Goal: Information Seeking & Learning: Check status

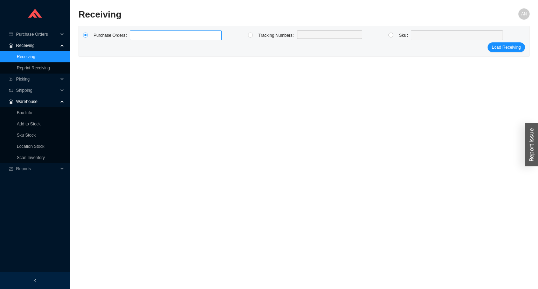
click at [136, 36] on label at bounding box center [176, 35] width 92 height 10
click at [136, 36] on input at bounding box center [133, 36] width 5 height 8
type input "988770"
type input "988935"
click button "Load Receiving" at bounding box center [506, 47] width 37 height 10
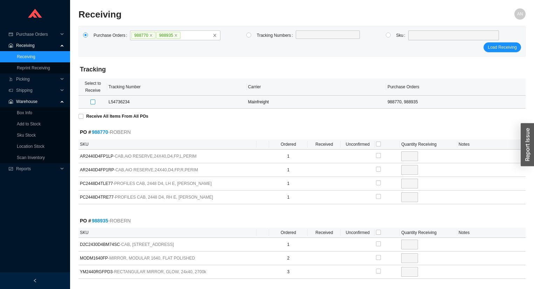
click at [94, 102] on input "checkbox" at bounding box center [92, 102] width 5 height 5
checkbox input "true"
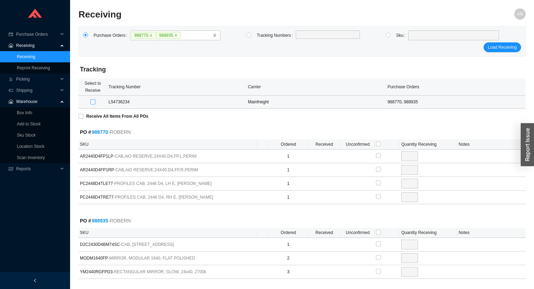
type input "1"
checkbox input "true"
type input "1"
checkbox input "true"
type input "1"
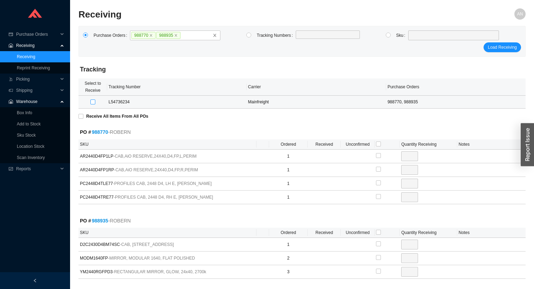
checkbox input "true"
type input "1"
checkbox input "true"
type input "1"
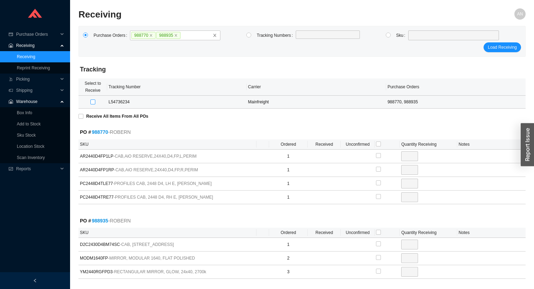
checkbox input "true"
type input "2"
checkbox input "true"
type input "3"
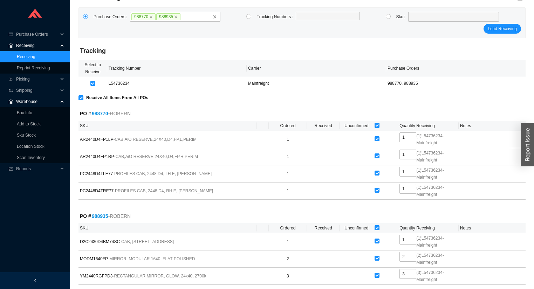
scroll to position [51, 0]
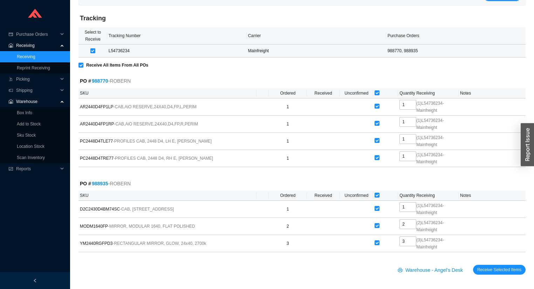
click at [94, 50] on input "checkbox" at bounding box center [92, 50] width 5 height 5
checkbox input "false"
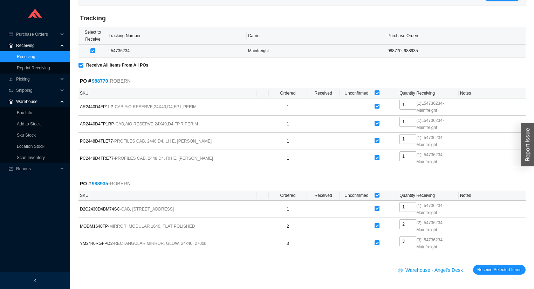
checkbox input "false"
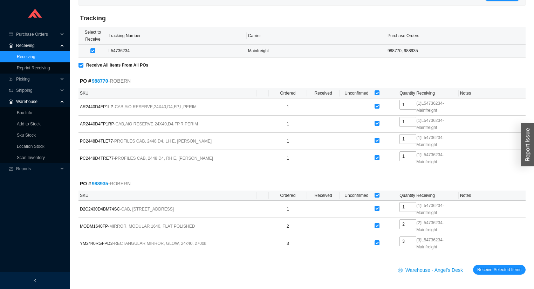
checkbox input "false"
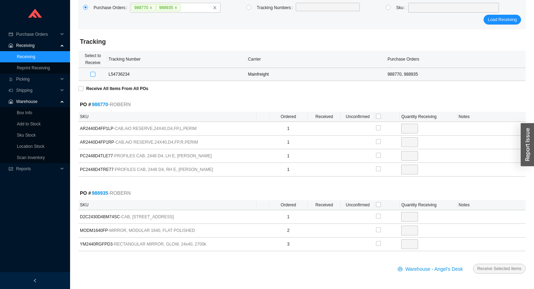
scroll to position [27, 0]
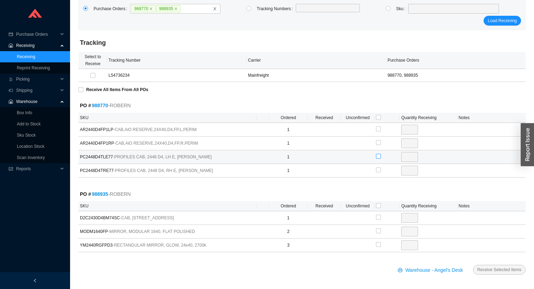
click at [378, 155] on input "checkbox" at bounding box center [378, 156] width 5 height 5
checkbox input "true"
type input "1"
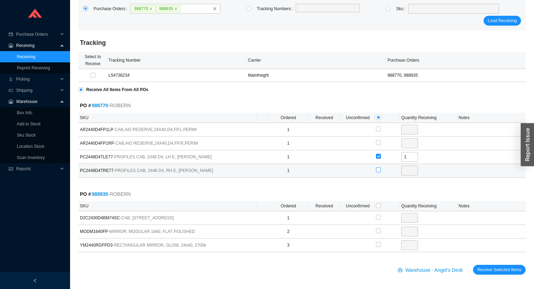
click at [377, 171] on input "checkbox" at bounding box center [378, 170] width 5 height 5
checkbox input "true"
type input "1"
click at [379, 206] on input "checkbox" at bounding box center [378, 205] width 5 height 5
checkbox input "true"
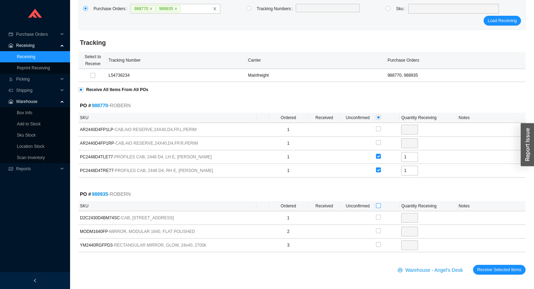
checkbox input "true"
type input "1"
checkbox input "true"
type input "2"
checkbox input "true"
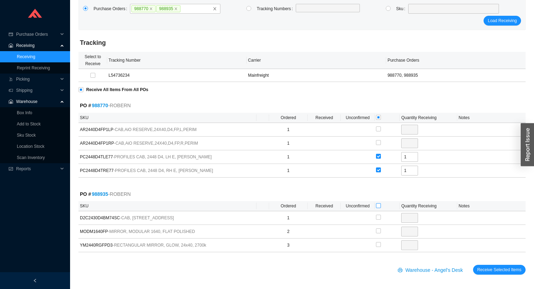
type input "3"
click at [497, 268] on span "Receive Selected Items" at bounding box center [499, 269] width 44 height 7
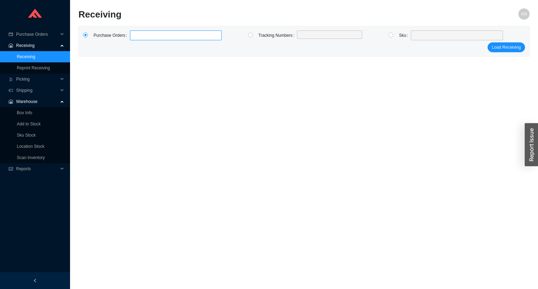
click at [147, 33] on label at bounding box center [176, 35] width 92 height 10
click at [136, 33] on input at bounding box center [133, 36] width 5 height 8
type input "988948"
type input "981637"
type input "980719"
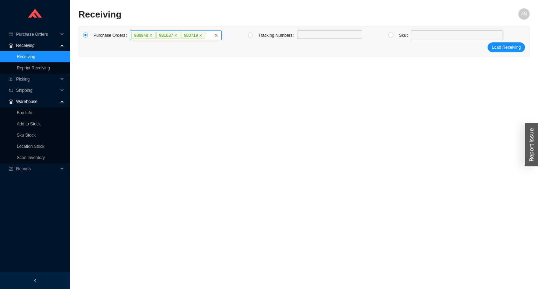
click at [206, 35] on input "988948 981637 980719" at bounding box center [208, 36] width 5 height 8
type input "988904"
type input "988021"
type input "988741"
type input "986604"
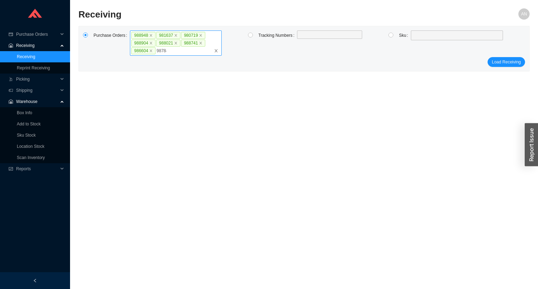
type input "987844"
type input "988302"
type input "986245"
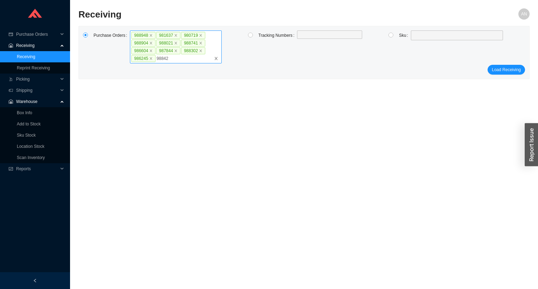
type input "988422"
type input "98741"
type input "988741"
click button "Load Receiving" at bounding box center [506, 70] width 37 height 10
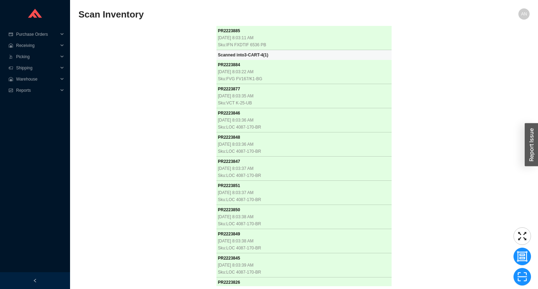
scroll to position [2751, 0]
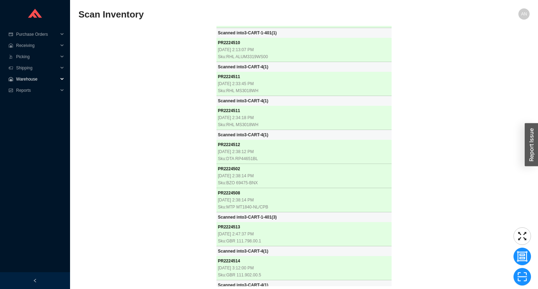
click at [34, 79] on span "Warehouse" at bounding box center [37, 79] width 42 height 11
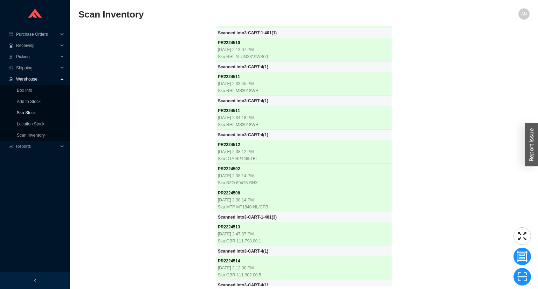
click at [29, 113] on link "Sku Stock" at bounding box center [26, 112] width 19 height 5
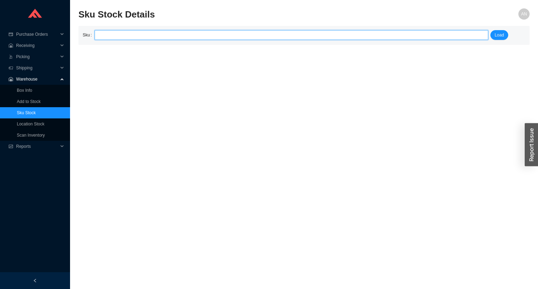
click at [111, 38] on input "search" at bounding box center [291, 34] width 388 height 9
type input "CAF9120.083.18-ABF"
click button "Load" at bounding box center [500, 35] width 18 height 10
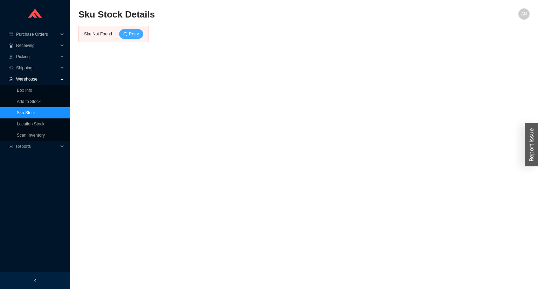
click at [133, 31] on span "Retry" at bounding box center [134, 33] width 10 height 7
click at [122, 34] on button "Retry" at bounding box center [131, 34] width 24 height 10
click at [124, 33] on icon "redo" at bounding box center [125, 34] width 4 height 4
click at [35, 110] on link "Sku Stock" at bounding box center [26, 112] width 19 height 5
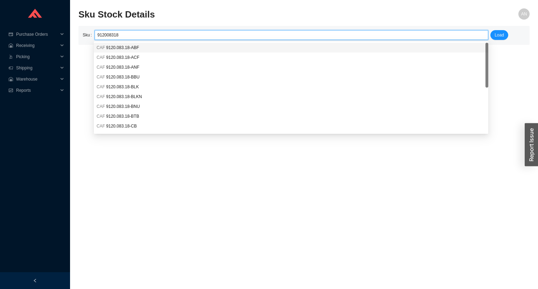
click at [113, 46] on span "9120.083.18-ABF" at bounding box center [122, 47] width 33 height 5
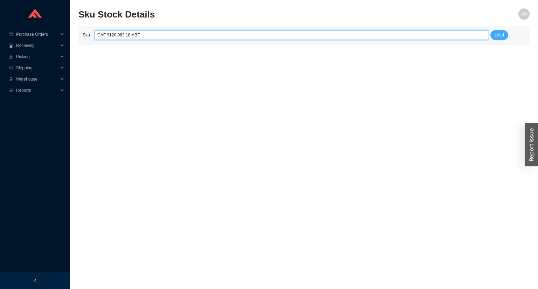
type input "CAF 9120.083.18-ABF"
click at [497, 36] on span "Load" at bounding box center [499, 35] width 9 height 7
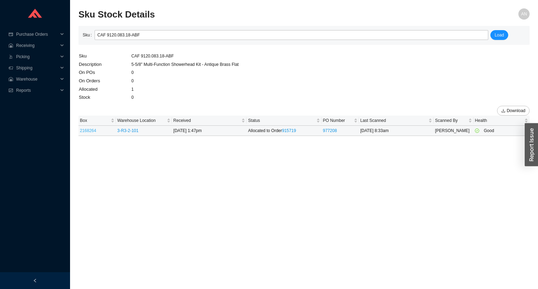
click at [91, 130] on link "2168264" at bounding box center [88, 130] width 16 height 5
